Goal: Navigation & Orientation: Find specific page/section

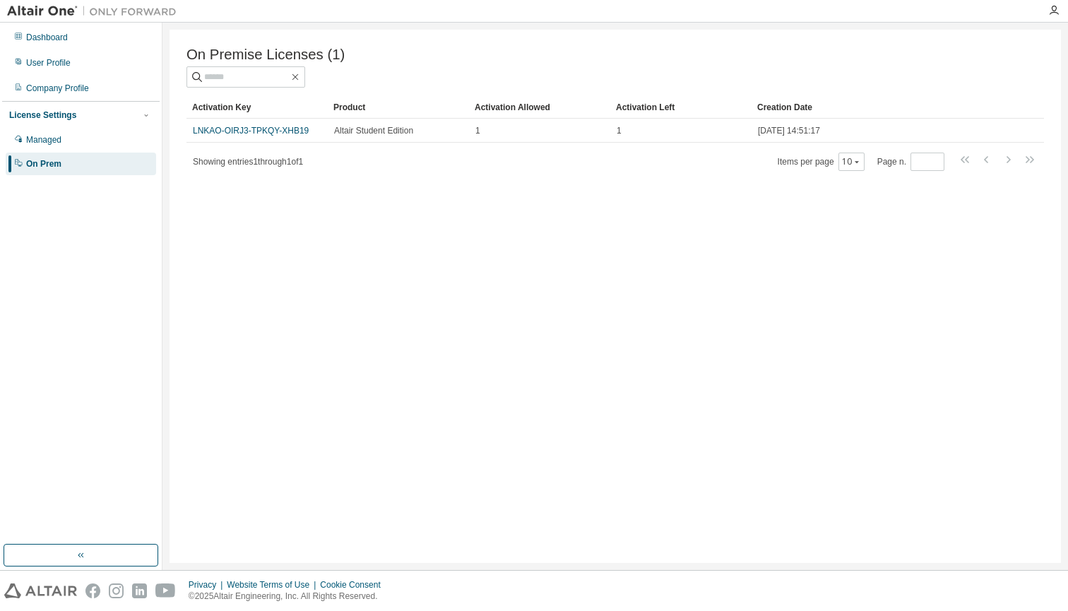
click at [76, 158] on div "On Prem" at bounding box center [81, 164] width 150 height 23
click at [76, 149] on div "Managed" at bounding box center [81, 140] width 150 height 23
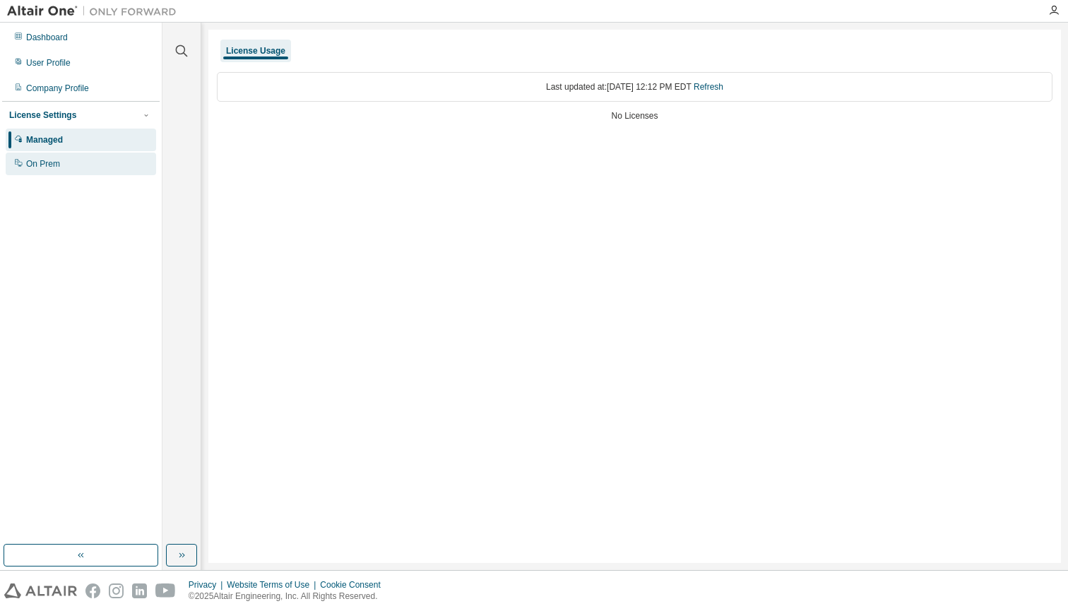
click at [63, 161] on div "On Prem" at bounding box center [81, 164] width 150 height 23
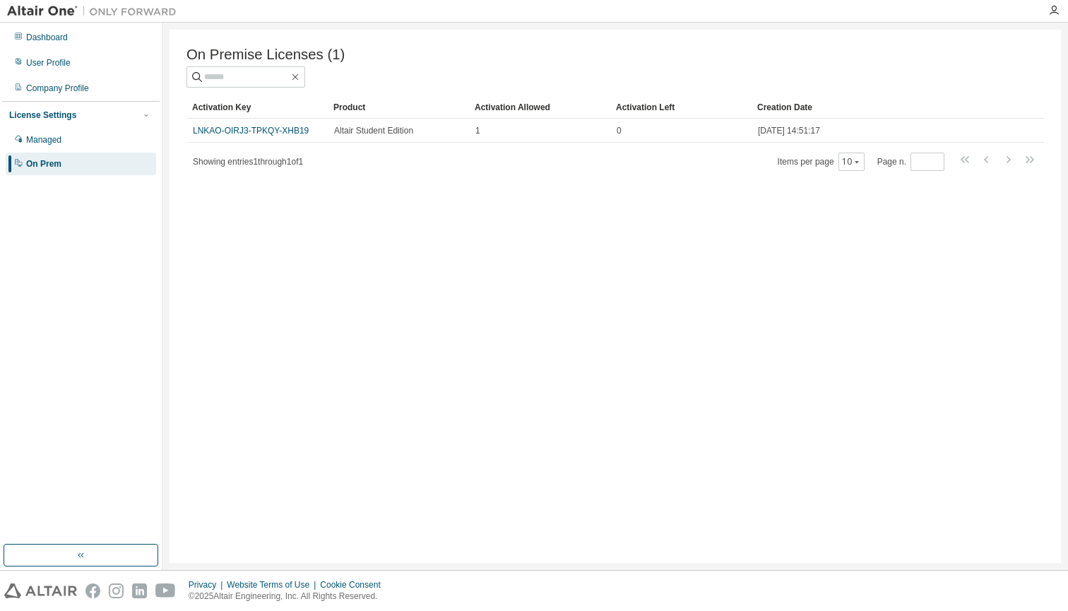
click at [63, 161] on div "On Prem" at bounding box center [81, 164] width 150 height 23
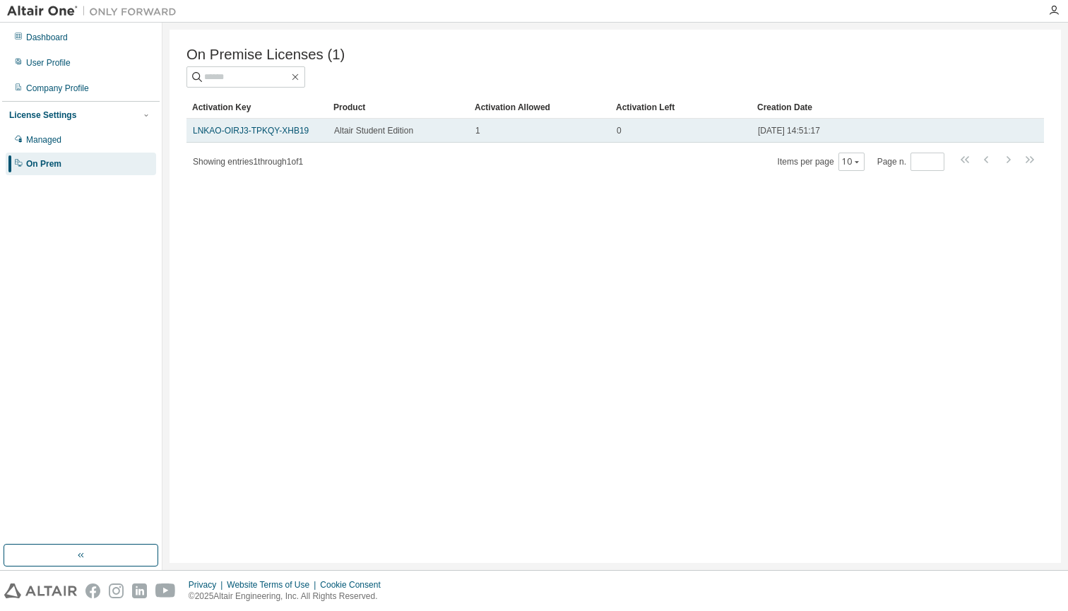
click at [625, 128] on div "0" at bounding box center [681, 130] width 129 height 11
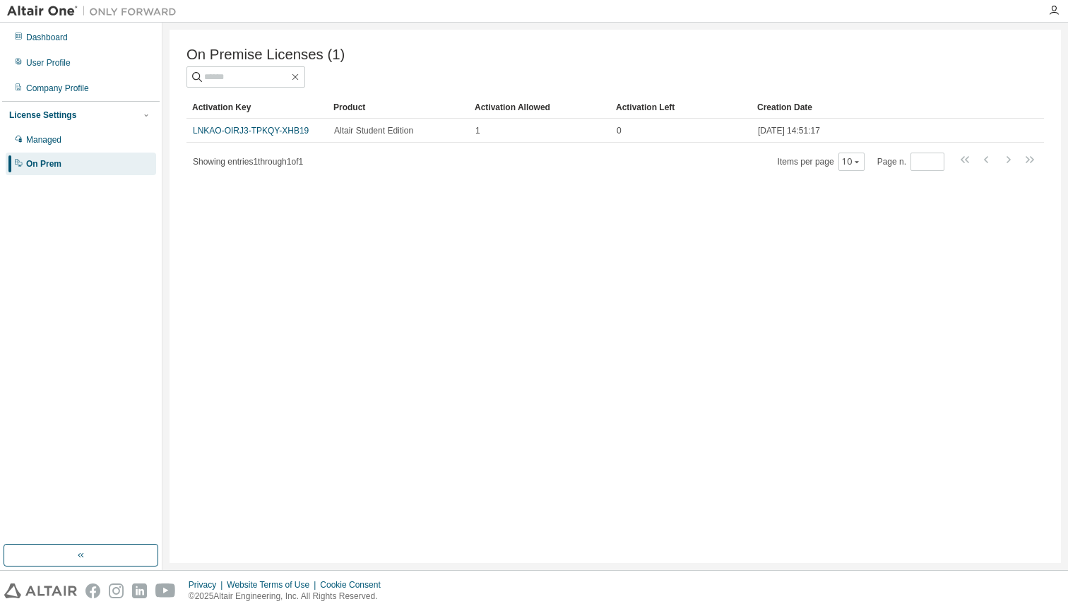
click at [89, 159] on div "On Prem" at bounding box center [81, 164] width 150 height 23
click at [88, 138] on div "Managed" at bounding box center [81, 140] width 150 height 23
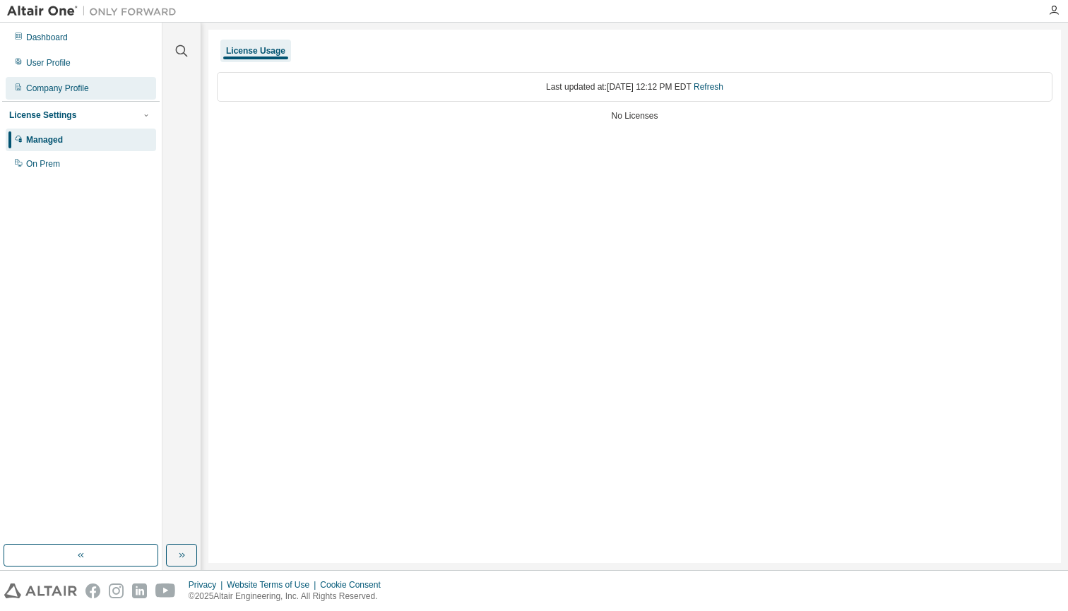
click at [88, 89] on div "Company Profile" at bounding box center [57, 88] width 63 height 11
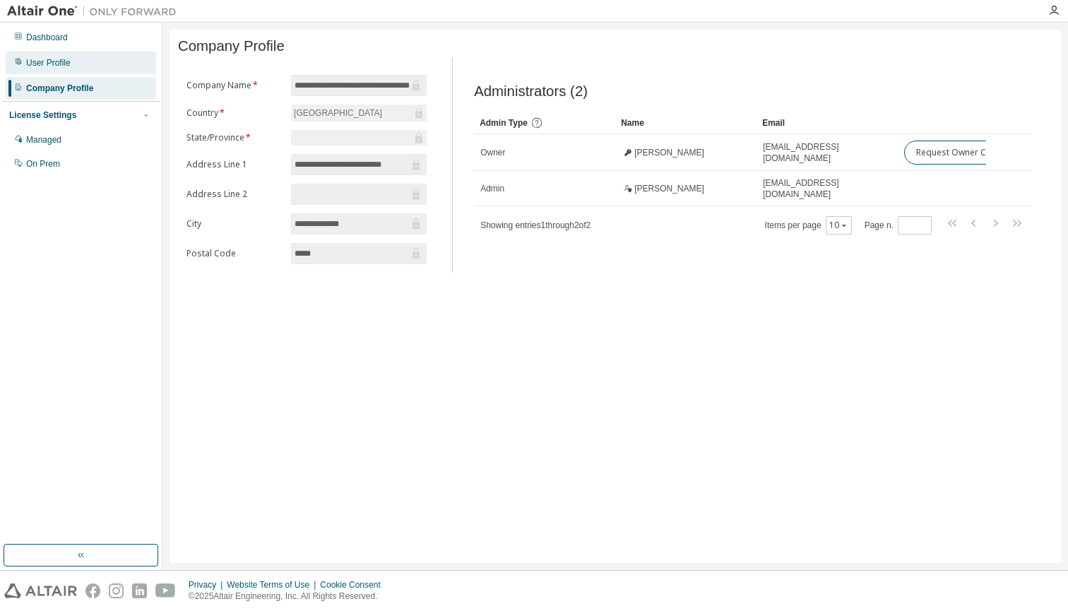
click at [89, 66] on div "User Profile" at bounding box center [81, 63] width 150 height 23
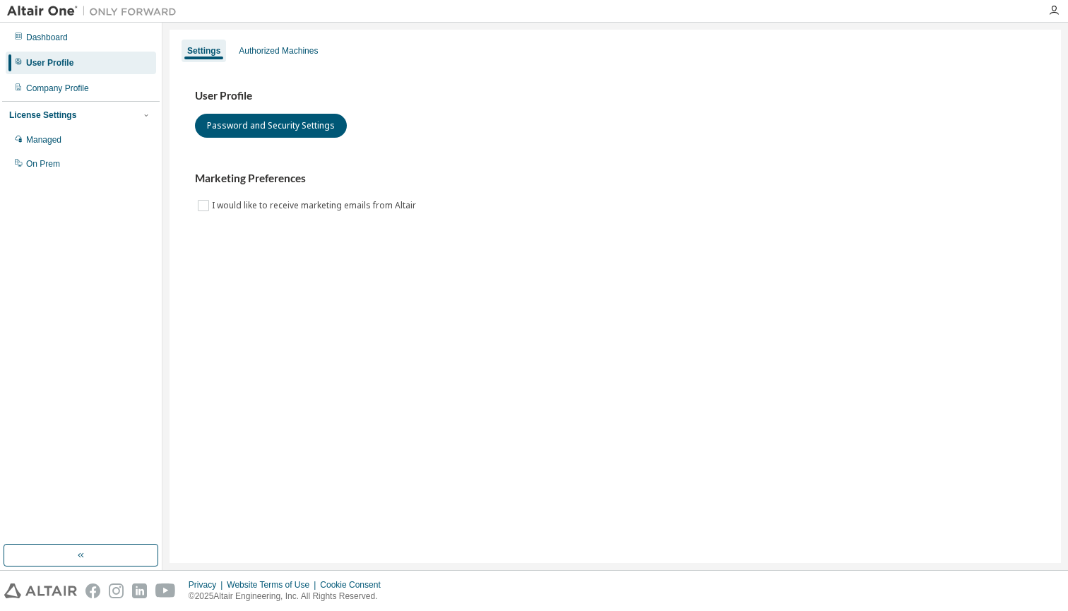
click at [87, 53] on div "User Profile" at bounding box center [81, 63] width 150 height 23
click at [84, 38] on div "Dashboard" at bounding box center [81, 37] width 150 height 23
